Goal: Task Accomplishment & Management: Use online tool/utility

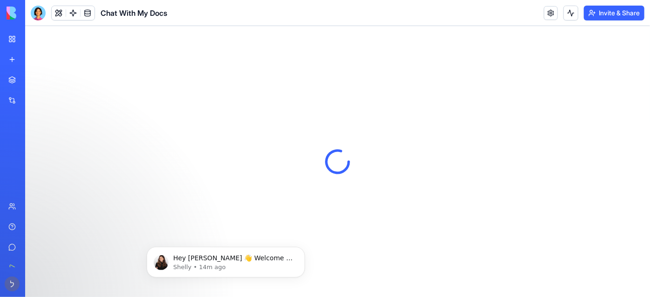
click at [613, 47] on div at bounding box center [337, 161] width 625 height 271
click at [241, 262] on p "Hey [PERSON_NAME] 👋 Welcome to Blocks 🙌 I'm here if you have any questions!" at bounding box center [233, 258] width 120 height 9
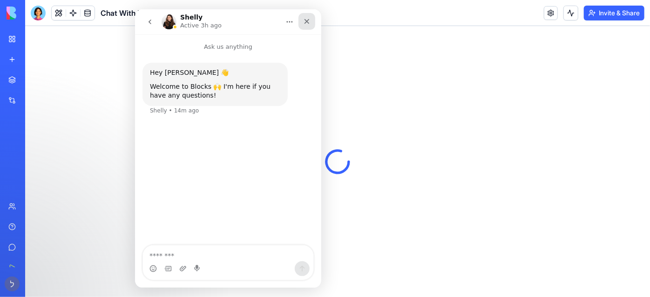
click at [307, 21] on icon "Close" at bounding box center [306, 21] width 5 height 5
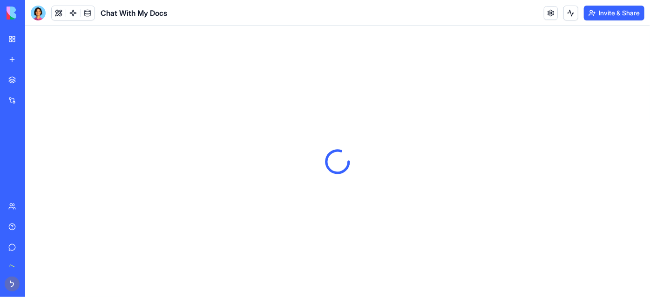
click at [12, 48] on link "My Workspace" at bounding box center [21, 39] width 37 height 19
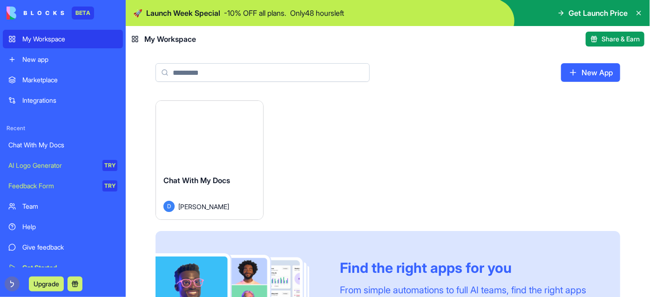
click at [29, 64] on div "New app" at bounding box center [69, 59] width 95 height 9
